Goal: Contribute content

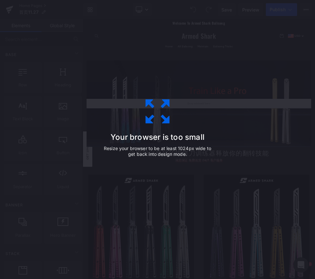
click at [180, 81] on div "Your browser is too small Resize your browser to be at least 1024px wide to get…" at bounding box center [158, 139] width 144 height 128
click at [157, 110] on icon at bounding box center [158, 111] width 32 height 32
click at [79, 64] on div "Your browser is too small Resize your browser to be at least 1024px wide to get…" at bounding box center [157, 139] width 315 height 279
click at [159, 111] on icon at bounding box center [158, 111] width 32 height 32
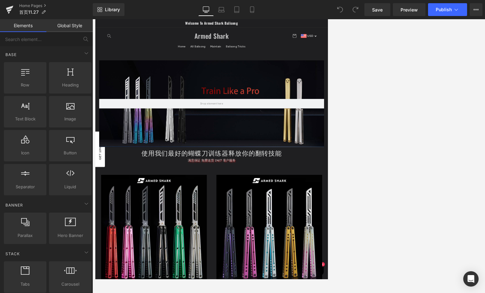
click at [315, 242] on font "使用我们最好的蝴蝶刀训练器释放你的翻转技能" at bounding box center [288, 241] width 234 height 16
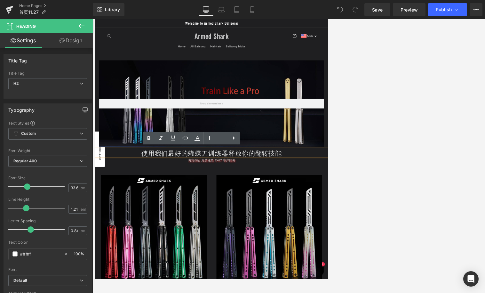
click at [315, 240] on font "使用我们最好的蝴蝶刀训练器释放你的翻转技能" at bounding box center [288, 241] width 234 height 16
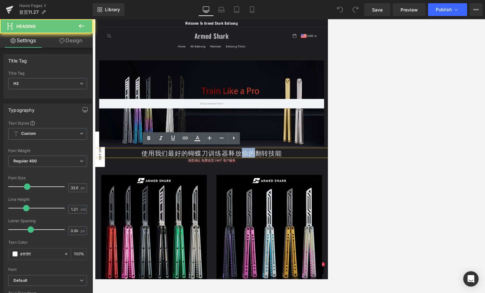
click at [315, 240] on font "使用我们最好的蝴蝶刀训练器释放你的翻转技能" at bounding box center [288, 241] width 234 height 16
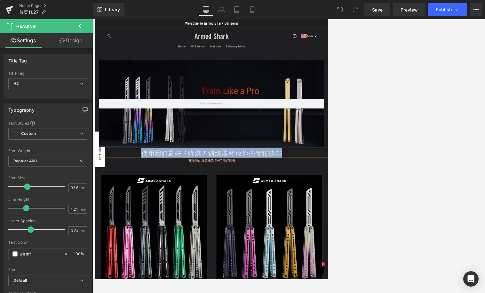
copy font "使用我们最好的蝴蝶刀训练器释放你的翻转技能"
paste div
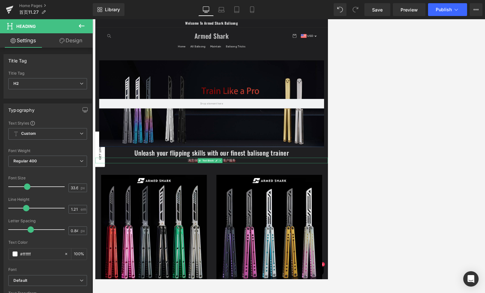
click at [245, 251] on div "满意保证 免费送货 24/7 客户服务" at bounding box center [288, 253] width 387 height 9
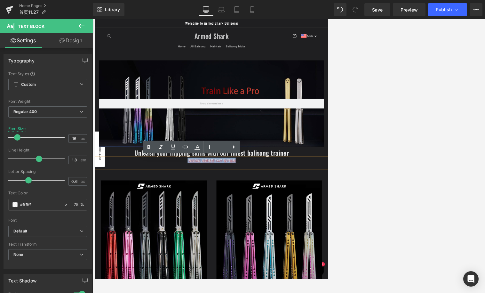
drag, startPoint x: 246, startPoint y: 253, endPoint x: 333, endPoint y: 249, distance: 87.7
click at [315, 249] on div "满意保证 免费送货 24/7 客户服务" at bounding box center [288, 258] width 387 height 19
copy font "满意保证 免费送货 24/7 客户服务"
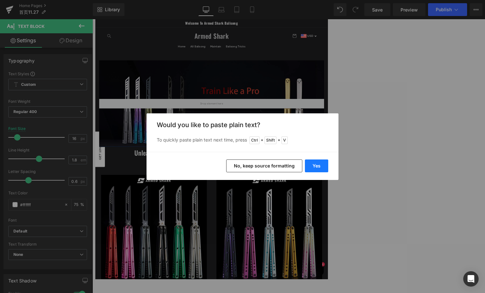
click at [315, 164] on button "Yes" at bounding box center [316, 165] width 23 height 13
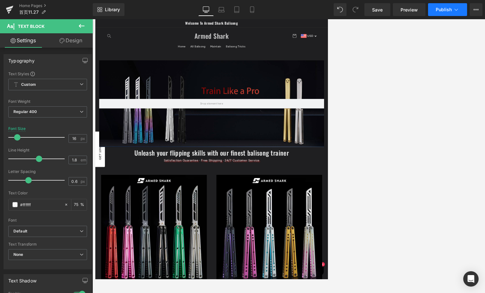
click at [315, 12] on span "Publish" at bounding box center [444, 9] width 16 height 5
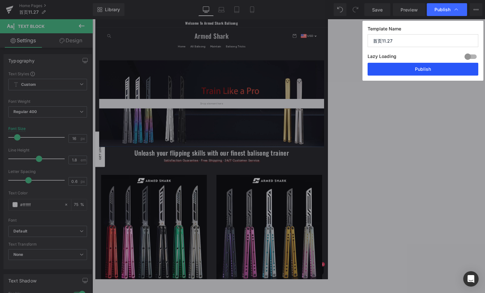
click at [315, 69] on button "Publish" at bounding box center [423, 69] width 111 height 13
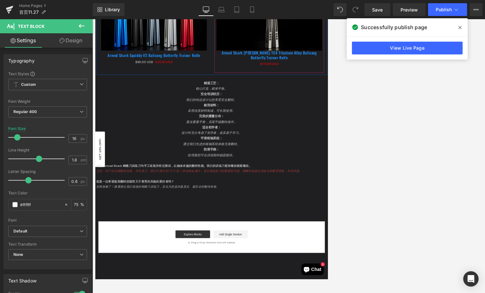
scroll to position [2654, 0]
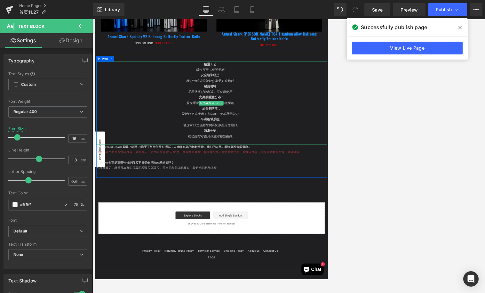
click at [268, 99] on p "精心打造，精准平衡。" at bounding box center [289, 103] width 384 height 9
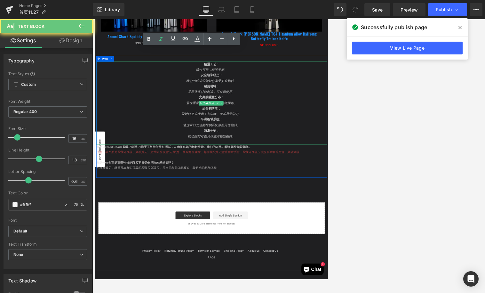
click at [268, 99] on p "精心打造，精准平衡。" at bounding box center [289, 103] width 384 height 9
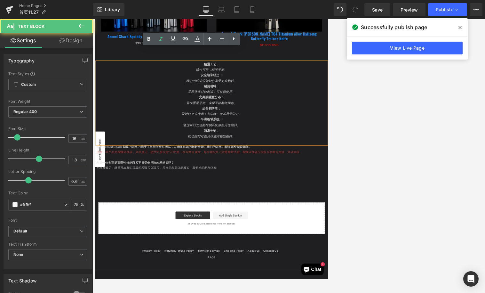
click at [315, 145] on p "完美的重量分布：" at bounding box center [289, 149] width 384 height 9
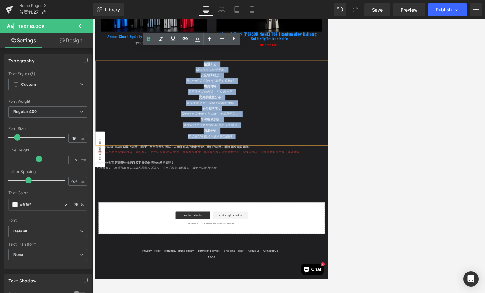
copy div "精湛工艺： 精心打造，精准平衡。 安全培训经历： 我们的钝边设计让您享受安全翻转。 耐用材料： 采用优质材料制成，可长期使用。 完美的重量分布： 最佳重量平衡…"
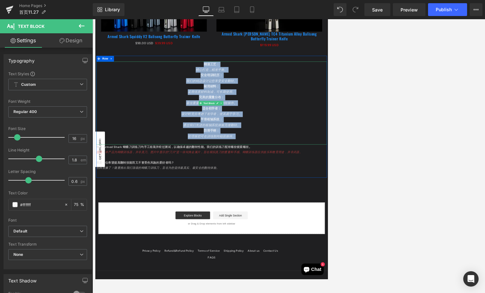
click at [233, 145] on p "完美的重量分布：" at bounding box center [289, 149] width 384 height 9
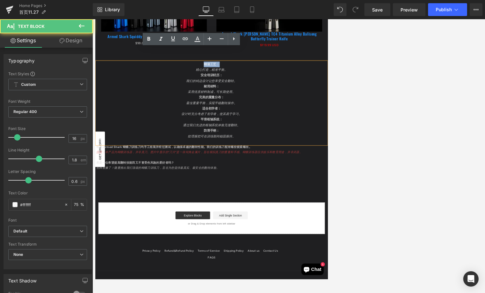
drag, startPoint x: 272, startPoint y: 72, endPoint x: 306, endPoint y: 74, distance: 34.3
click at [306, 90] on p "精湛工艺：" at bounding box center [289, 94] width 384 height 9
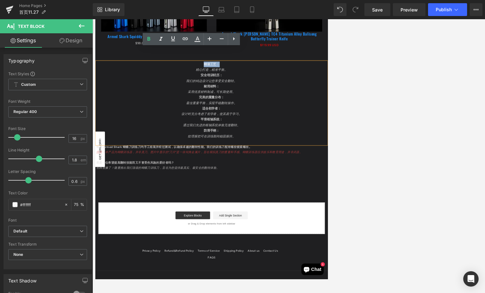
paste div
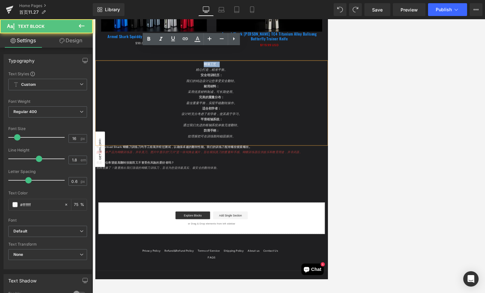
drag, startPoint x: 303, startPoint y: 73, endPoint x: 268, endPoint y: 71, distance: 35.0
click at [268, 90] on p "精湛工艺：" at bounding box center [289, 94] width 384 height 9
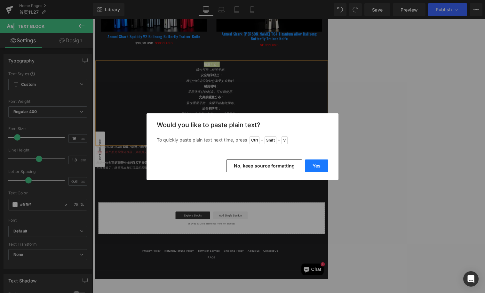
drag, startPoint x: 341, startPoint y: 235, endPoint x: 311, endPoint y: 163, distance: 78.0
click at [311, 163] on button "Yes" at bounding box center [316, 165] width 23 height 13
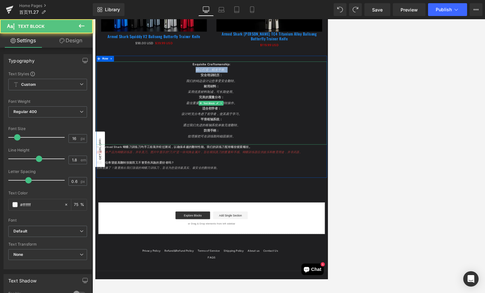
drag, startPoint x: 260, startPoint y: 81, endPoint x: 315, endPoint y: 84, distance: 55.1
click at [315, 99] on p "精心打造，精准平衡。" at bounding box center [289, 103] width 384 height 9
drag, startPoint x: 266, startPoint y: 92, endPoint x: 320, endPoint y: 92, distance: 54.1
click at [315, 108] on p "安全培训经历：" at bounding box center [289, 112] width 384 height 9
drag, startPoint x: 242, startPoint y: 102, endPoint x: 324, endPoint y: 102, distance: 81.6
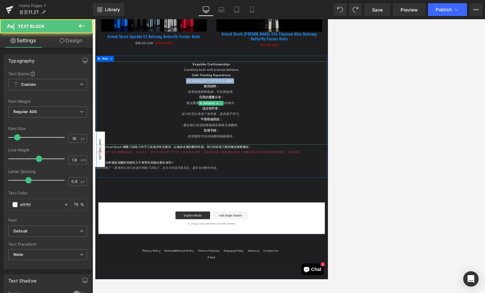
click at [315, 117] on p "我们的钝边设计让您享受安全翻转。" at bounding box center [289, 121] width 384 height 9
drag, startPoint x: 273, startPoint y: 109, endPoint x: 304, endPoint y: 109, distance: 31.0
click at [304, 126] on p "耐用材料：" at bounding box center [289, 130] width 384 height 9
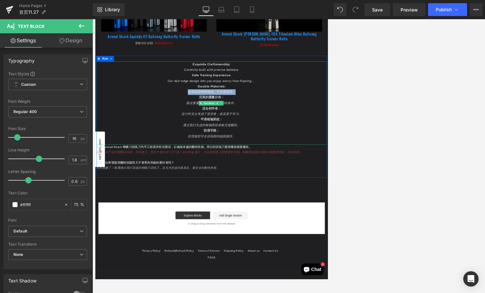
drag, startPoint x: 244, startPoint y: 123, endPoint x: 324, endPoint y: 119, distance: 79.7
click at [315, 136] on p "采用优质材料制成，可长期使用。" at bounding box center [289, 140] width 384 height 9
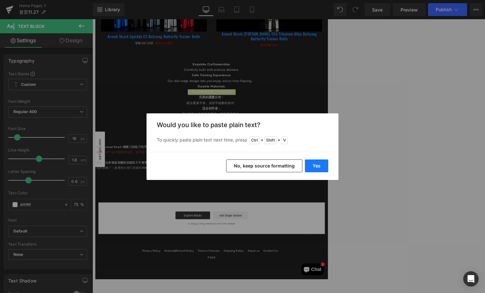
click at [309, 163] on button "Yes" at bounding box center [316, 165] width 23 height 13
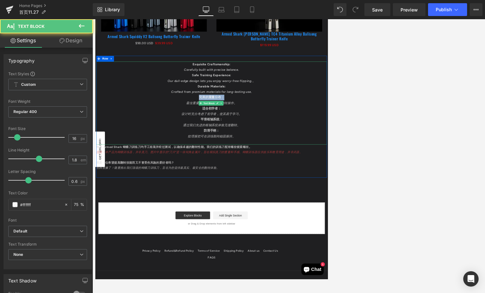
drag, startPoint x: 265, startPoint y: 127, endPoint x: 317, endPoint y: 129, distance: 51.8
click at [315, 145] on p "完美的重量分布：" at bounding box center [289, 149] width 384 height 9
drag, startPoint x: 241, startPoint y: 138, endPoint x: 348, endPoint y: 140, distance: 107.5
click at [315, 154] on p "最佳重量平衡，实现平稳翻转操作。" at bounding box center [289, 158] width 384 height 9
drag, startPoint x: 269, startPoint y: 148, endPoint x: 305, endPoint y: 148, distance: 35.8
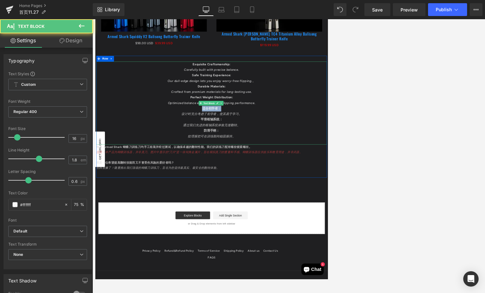
click at [305, 163] on p "适合初学者：" at bounding box center [289, 167] width 384 height 9
drag, startPoint x: 235, startPoint y: 155, endPoint x: 344, endPoint y: 156, distance: 109.1
click at [315, 172] on p "设计时充分考虑了初学者，使其易于学习。" at bounding box center [289, 176] width 384 height 9
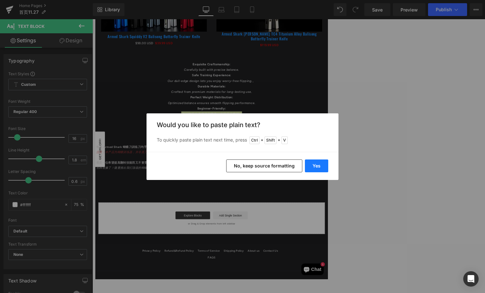
click at [315, 160] on button "Yes" at bounding box center [316, 165] width 23 height 13
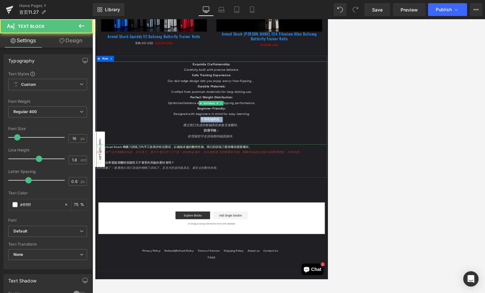
drag, startPoint x: 268, startPoint y: 164, endPoint x: 307, endPoint y: 164, distance: 39.3
click at [307, 181] on p "平滑枢轴系统：" at bounding box center [289, 185] width 384 height 9
drag, startPoint x: 231, startPoint y: 177, endPoint x: 346, endPoint y: 180, distance: 115.2
click at [315, 180] on div "Exquisite Craftsmanship: Carefully built with precise balance. Safe Training Ex…" at bounding box center [289, 159] width 384 height 138
drag, startPoint x: 272, startPoint y: 184, endPoint x: 305, endPoint y: 184, distance: 32.9
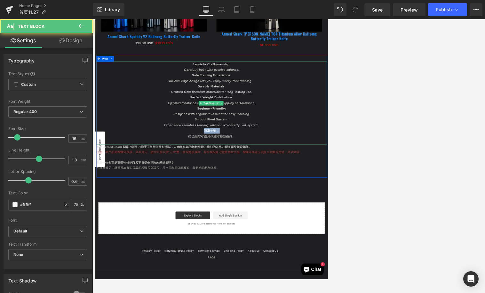
click at [305, 200] on p "防滑手柄：" at bounding box center [289, 204] width 384 height 9
drag, startPoint x: 242, startPoint y: 196, endPoint x: 333, endPoint y: 195, distance: 91.2
click at [315, 209] on p "纹理握把可在训练期间稳固握持。" at bounding box center [289, 213] width 384 height 9
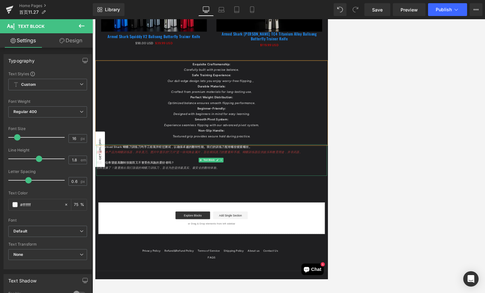
click at [173, 245] on p at bounding box center [289, 249] width 384 height 9
click at [258, 245] on p at bounding box center [289, 249] width 384 height 9
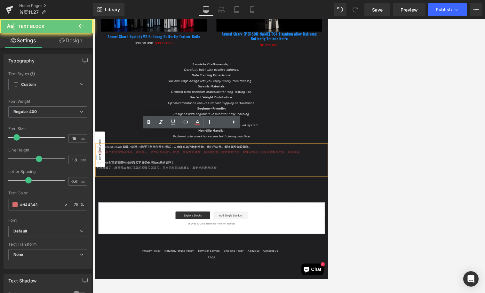
click at [258, 245] on p at bounding box center [289, 249] width 384 height 9
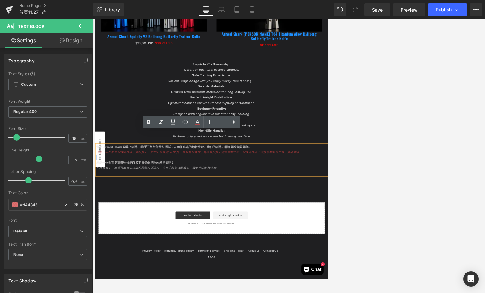
click at [281, 245] on p at bounding box center [289, 249] width 384 height 9
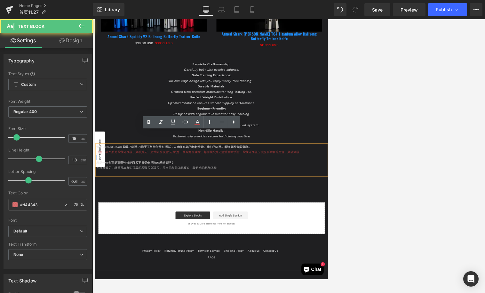
click at [281, 245] on p at bounding box center [289, 249] width 384 height 9
click at [187, 236] on p "注意：本产品为蝴蝶训练器，并非真刀。图片中显示的“刀片”是一块钝角金属片，旨在模拟真刀的重量和手感。蝴蝶训练器仅供娱乐和教育用途，并非武器。" at bounding box center [289, 240] width 384 height 9
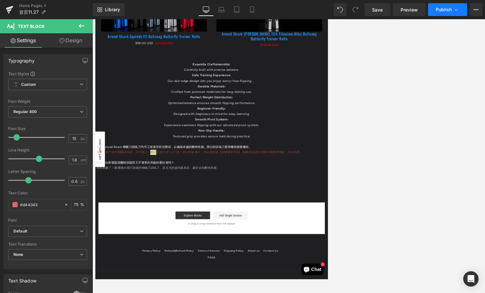
click at [315, 8] on span "Publish" at bounding box center [444, 9] width 16 height 5
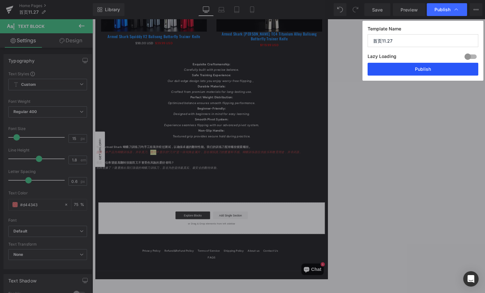
click at [315, 69] on button "Publish" at bounding box center [423, 69] width 111 height 13
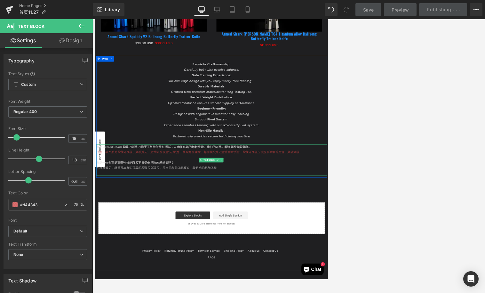
click at [219, 263] on font "别再犹豫了！隆重推出我们顶级的蝴蝶刀训练刀，旨在为您提供最真实、最安全的翻转体验。" at bounding box center [199, 266] width 205 height 6
click at [55, 26] on span "Text Block" at bounding box center [38, 26] width 64 height 14
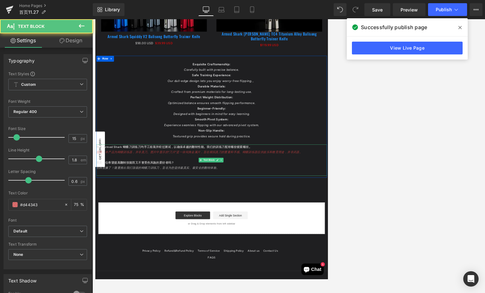
click at [296, 237] on font "注意：本产品为蝴蝶训练器，并非真刀。图片中显示的“刀片”是一块钝角金属片，旨在模拟真刀的重量和手感。蝴蝶训练器仅供娱乐和教育用途，并非武器。" at bounding box center [268, 240] width 343 height 6
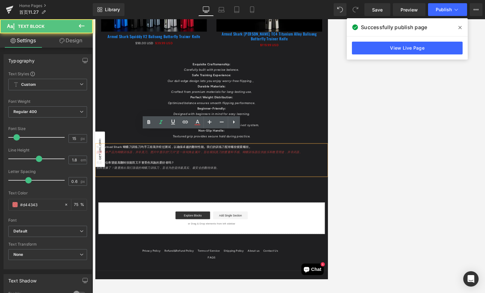
click at [304, 253] on p "您是一位希望提高翻转技能而又不冒受伤风险的爱好者吗？" at bounding box center [289, 257] width 384 height 9
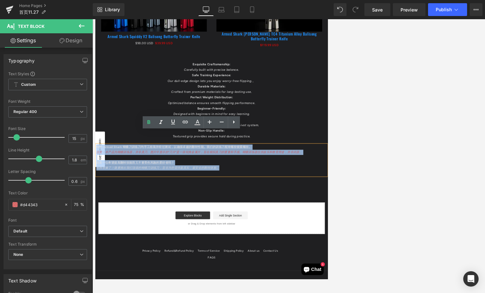
copy div "每把 Armed Shark 蝴蝶刀训练刀均手工组装并经过测试，以确保卓越的翻转性能。我们的训练刀配有螺纹锁紧螺丝。 注意：本产品为蝴蝶训练器，并非真刀。图片…"
click at [206, 245] on p at bounding box center [289, 249] width 384 height 9
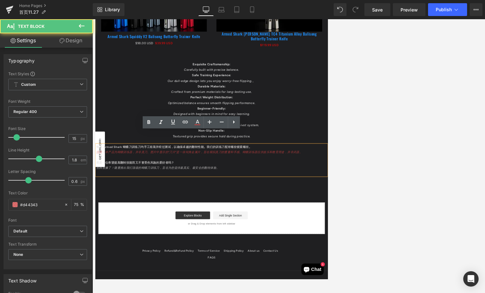
click at [307, 262] on p "别再犹豫了！隆重推出我们顶级的蝴蝶刀训练刀，旨在为您提供最真实、最安全的翻转体验。" at bounding box center [289, 266] width 384 height 9
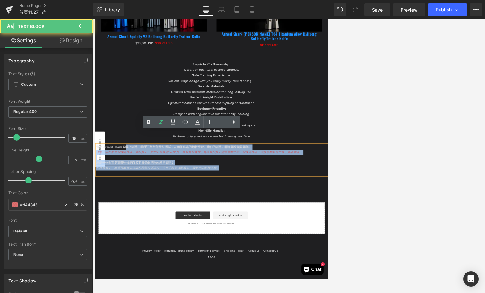
drag, startPoint x: 362, startPoint y: 207, endPoint x: 145, endPoint y: 210, distance: 217.2
click at [145, 227] on div "每把 Armed Shark 蝴蝶刀训练刀均手工组装并经过测试，以确保卓越的翻转性能。我们的训练刀配有螺纹锁紧螺丝。 注意：本产品为蝴蝶训练器，并非真刀。图片…" at bounding box center [289, 253] width 384 height 52
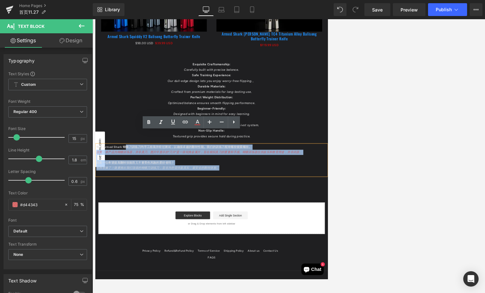
click at [122, 236] on p "注意：本产品为蝴蝶训练器，并非真刀。图片中显示的“刀片”是一块钝角金属片，旨在模拟真刀的重量和手感。蝴蝶训练器仅供娱乐和教育用途，并非武器。" at bounding box center [289, 240] width 384 height 9
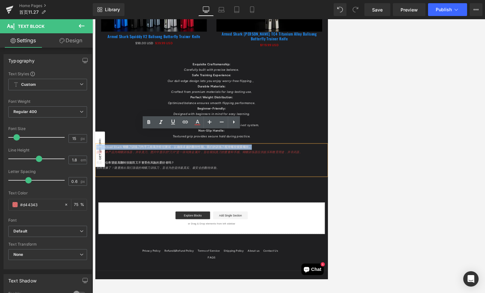
drag, startPoint x: 354, startPoint y: 210, endPoint x: 91, endPoint y: 210, distance: 262.9
copy font "每把 Armed Shark 蝴蝶刀训练刀均手工组装并经过测试，以确保卓越的翻转性能。我们的训练刀配有螺纹锁紧螺丝。"
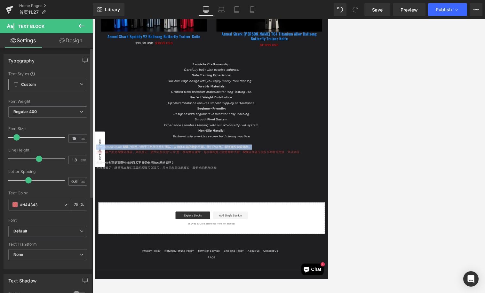
paste div
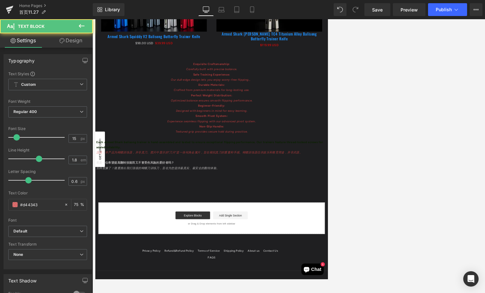
scroll to position [2646, 0]
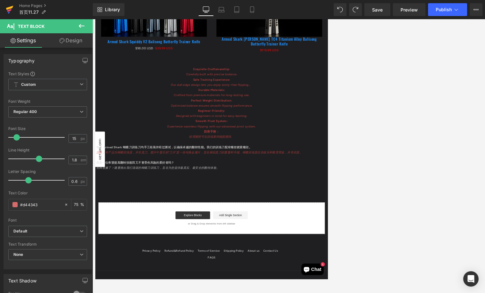
click at [13, 9] on link at bounding box center [9, 9] width 19 height 19
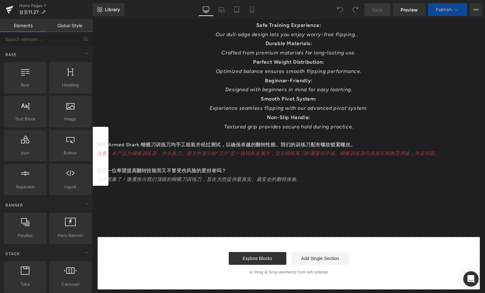
click at [279, 142] on font "每把 Armed Shark 蝴蝶刀训练刀均手工组装并经过测试，以确保卓越的翻转性能。我们的训练刀配有螺纹锁紧螺丝。" at bounding box center [226, 145] width 259 height 6
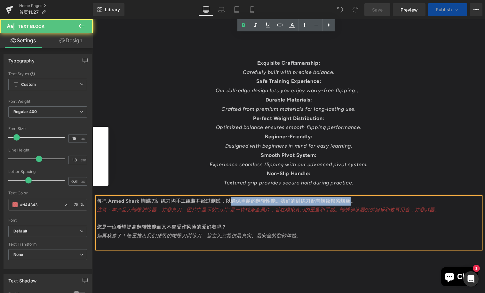
drag, startPoint x: 349, startPoint y: 143, endPoint x: 244, endPoint y: 152, distance: 105.7
click at [228, 145] on div "Exquisite Craftsmanship: Carefully built with precise balance. Safe Training Ex…" at bounding box center [289, 154] width 384 height 190
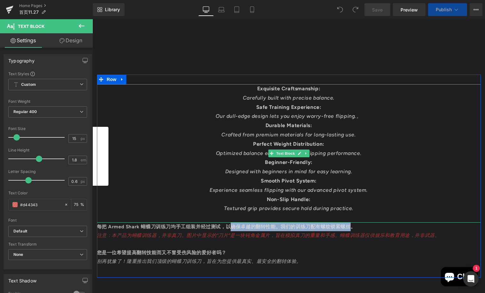
click at [352, 190] on p "Experience seamless flipping with our advanced pivot system." at bounding box center [289, 190] width 384 height 9
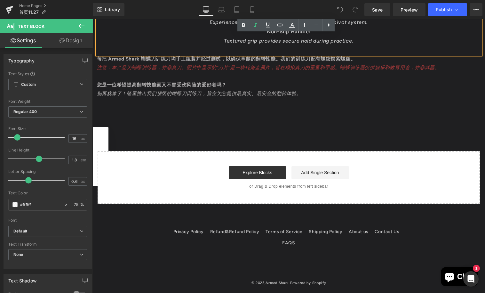
scroll to position [2760, 0]
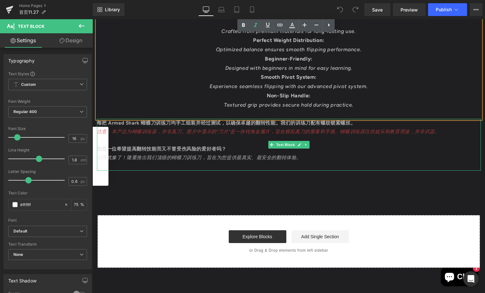
click at [347, 136] on p at bounding box center [289, 140] width 384 height 9
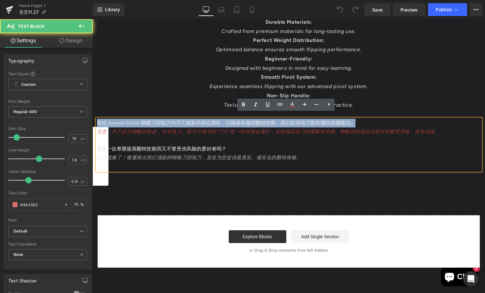
drag, startPoint x: 354, startPoint y: 119, endPoint x: 87, endPoint y: 112, distance: 267.5
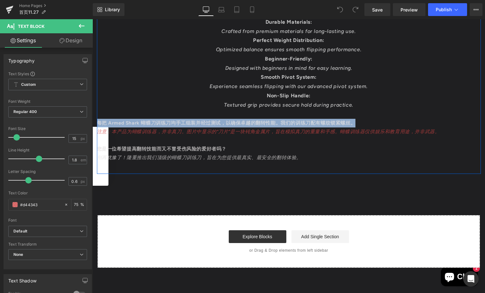
paste div
drag, startPoint x: 365, startPoint y: 118, endPoint x: 91, endPoint y: 108, distance: 273.6
drag, startPoint x: 353, startPoint y: 115, endPoint x: 101, endPoint y: 113, distance: 252.4
click at [101, 119] on div "每把 Armed Shark 蝴蝶刀训练刀均手工组装并经过测试，以确保卓越的翻转性能。我们的训练刀配有螺纹锁紧螺丝。 注意：本产品为蝴蝶训练器，并非真刀。图片…" at bounding box center [289, 145] width 384 height 52
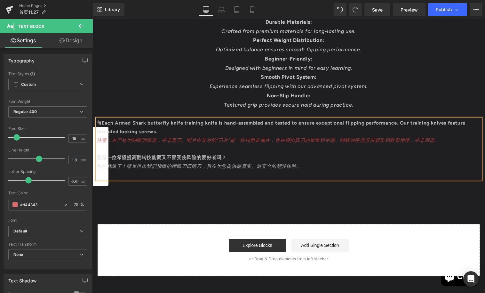
click at [98, 120] on font "每Each Armed Shark butterfly knife training knife is hand-assembled and tested t…" at bounding box center [281, 127] width 368 height 14
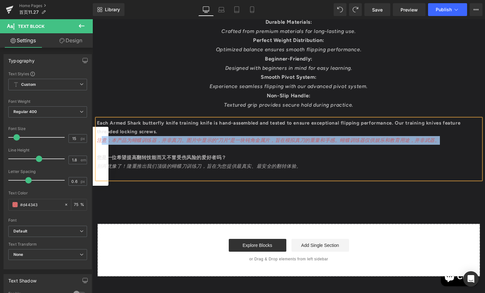
drag, startPoint x: 439, startPoint y: 134, endPoint x: 100, endPoint y: 134, distance: 339.0
click at [100, 136] on p "注意：本产品为蝴蝶训练器，并非真刀。图片中显示的“刀片”是一块钝角金属片，旨在模拟真刀的重量和手感。蝴蝶训练器仅供娱乐和教育用途，并非武器。" at bounding box center [289, 140] width 384 height 9
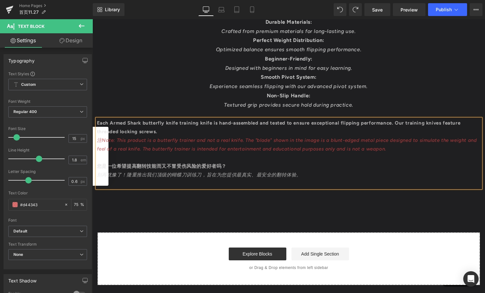
click at [98, 137] on font "注Note: This product is a butterfly trainer and not a real knife. The "blade" sh…" at bounding box center [287, 144] width 380 height 14
click at [135, 163] on font "您是一位希望提高翻转技能而又不冒受伤风险的爱好者吗？" at bounding box center [162, 166] width 130 height 6
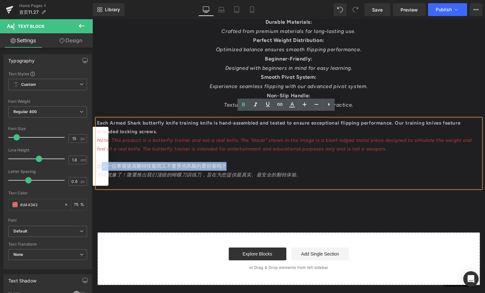
drag, startPoint x: 243, startPoint y: 158, endPoint x: 100, endPoint y: 157, distance: 142.7
click at [100, 162] on p "您是一位希望提高翻转技能而又不冒受伤风险的爱好者吗？" at bounding box center [289, 166] width 384 height 9
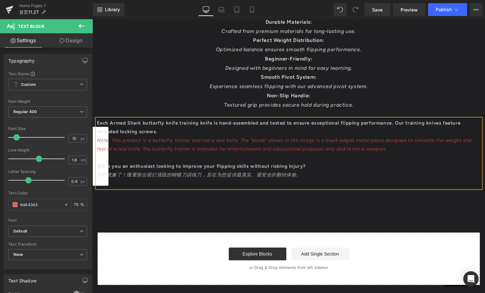
click at [99, 163] on font "您Are you an enthusiast looking to improve your flipping skills without risking …" at bounding box center [201, 166] width 209 height 6
drag, startPoint x: 162, startPoint y: 167, endPoint x: 231, endPoint y: 174, distance: 69.1
click at [162, 172] on font "别再犹豫了！隆重推出我们顶级的蝴蝶刀训练刀，旨在为您提供最真实、最安全的翻转体验。" at bounding box center [199, 175] width 205 height 6
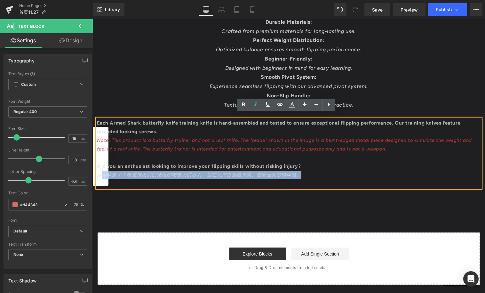
drag, startPoint x: 312, startPoint y: 173, endPoint x: 100, endPoint y: 170, distance: 211.4
click at [100, 170] on p "别再犹豫了！隆重推出我们顶级的蝴蝶刀训练刀，旨在为您提供最真实、最安全的翻转体验。" at bounding box center [289, 174] width 384 height 9
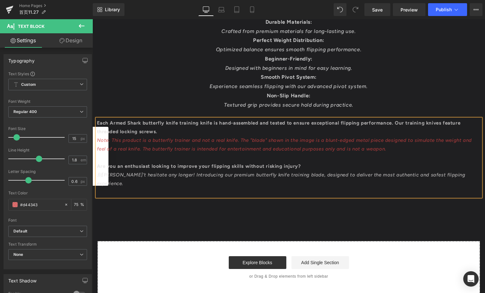
click at [99, 172] on font "别Don't hesitate any longer! Introducing our premium butterfly knife training bl…" at bounding box center [281, 179] width 368 height 14
click at [446, 14] on button "Publish" at bounding box center [447, 9] width 39 height 13
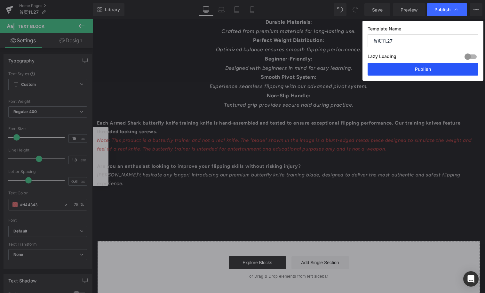
click at [426, 67] on button "Publish" at bounding box center [423, 69] width 111 height 13
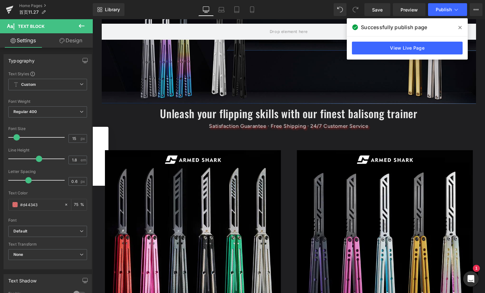
scroll to position [96, 0]
